Goal: Transaction & Acquisition: Purchase product/service

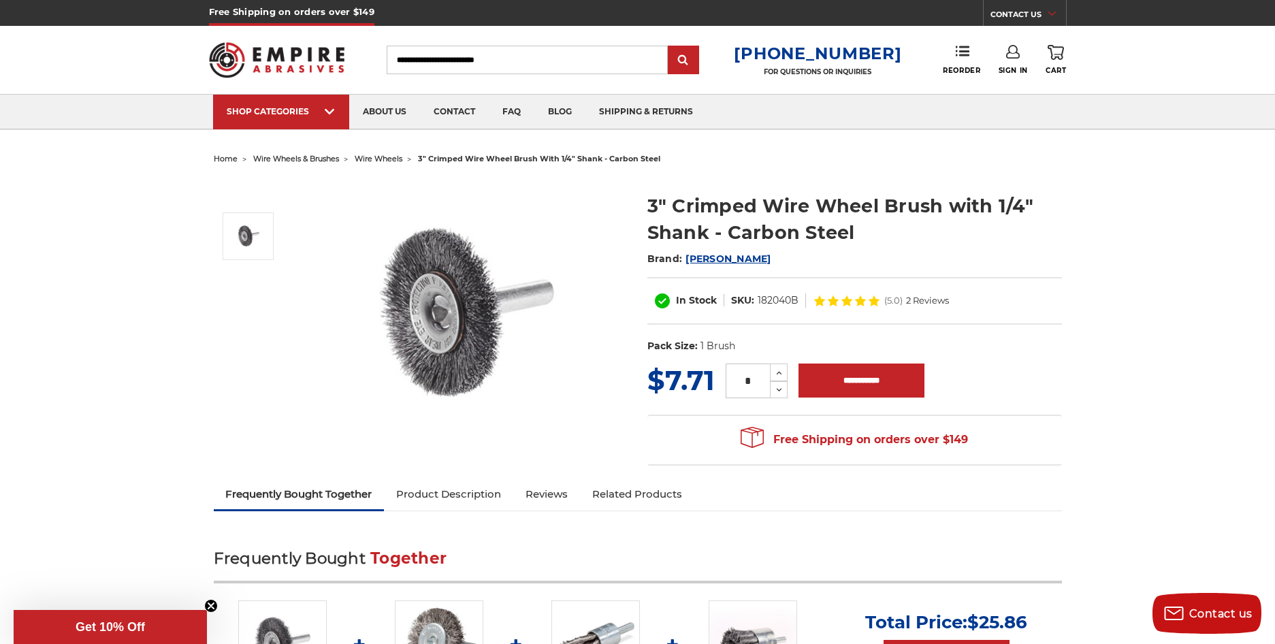
click at [441, 276] on img at bounding box center [466, 314] width 272 height 272
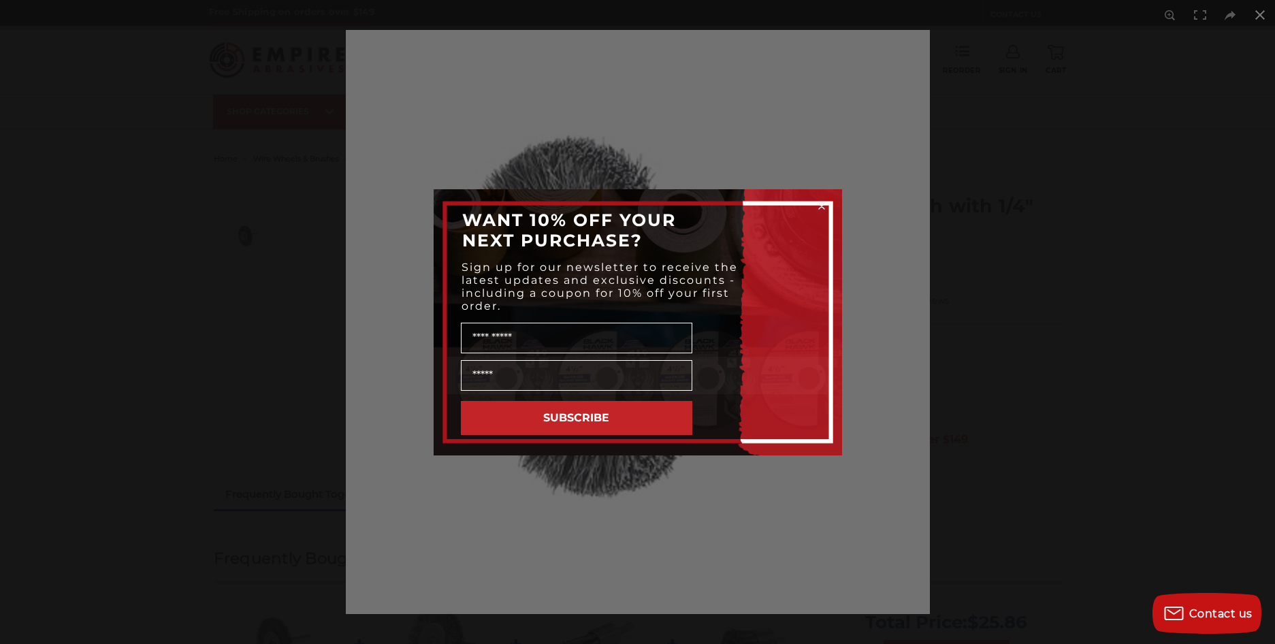
click at [990, 108] on div "Close dialog WANT 10% OFF YOUR NEXT PURCHASE? Sign up for our newsletter to rec…" at bounding box center [637, 322] width 1275 height 644
click at [824, 206] on circle "Close dialog" at bounding box center [821, 205] width 13 height 13
